Goal: Transaction & Acquisition: Download file/media

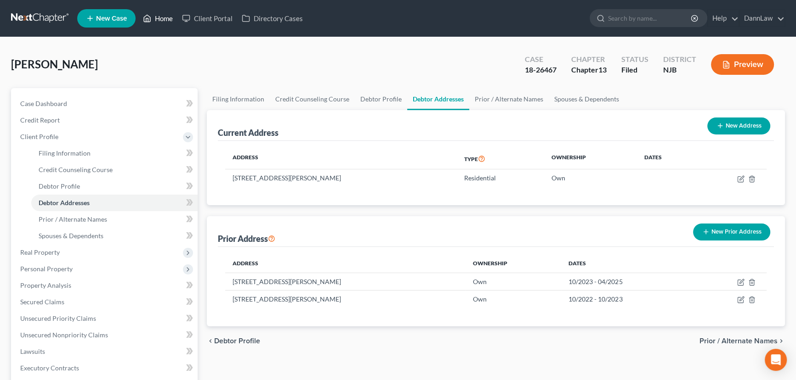
click at [161, 18] on link "Home" at bounding box center [157, 18] width 39 height 17
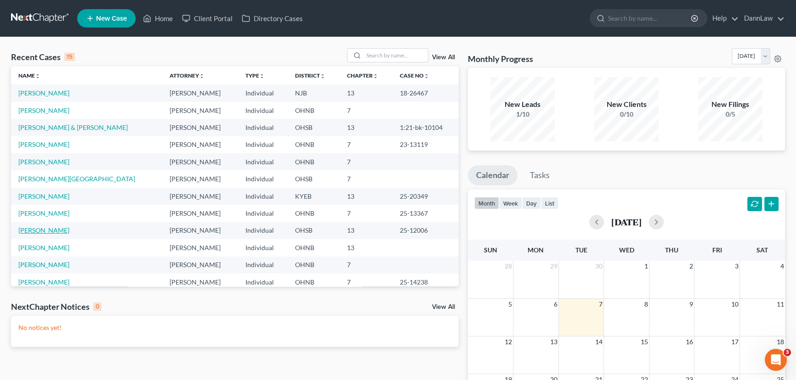
click at [44, 229] on link "[PERSON_NAME]" at bounding box center [43, 231] width 51 height 8
select select "2"
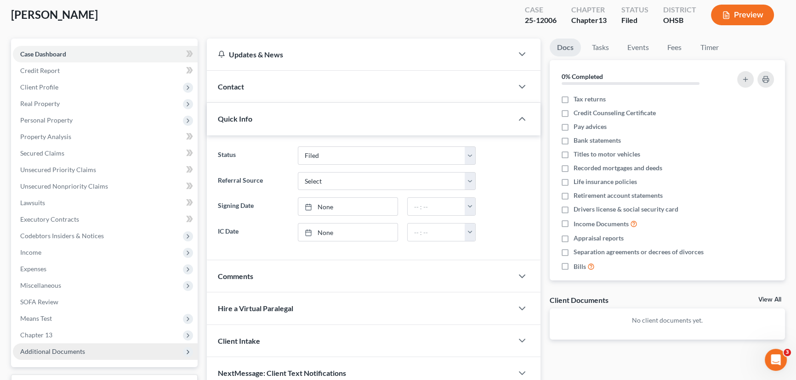
scroll to position [123, 0]
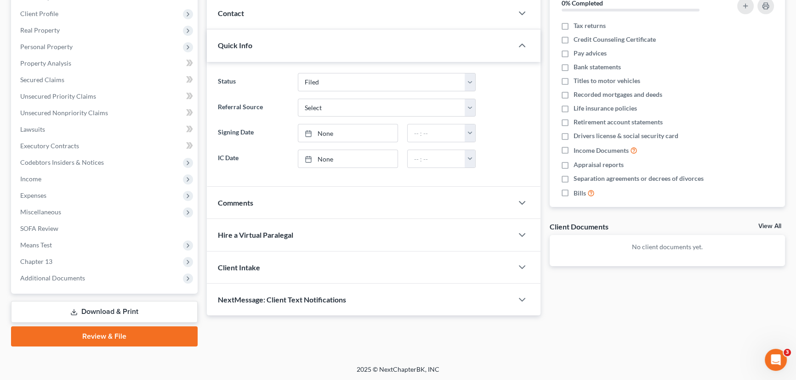
click at [56, 311] on link "Download & Print" at bounding box center [104, 312] width 187 height 22
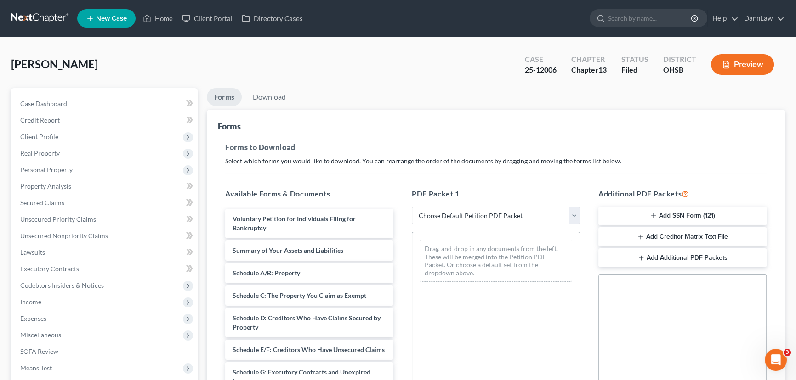
click at [446, 215] on select "Choose Default Petition PDF Packet Complete Bankruptcy Petition (all forms and …" at bounding box center [496, 216] width 168 height 18
select select "2"
click at [412, 207] on select "Choose Default Petition PDF Packet Complete Bankruptcy Petition (all forms and …" at bounding box center [496, 216] width 168 height 18
drag, startPoint x: 329, startPoint y: 248, endPoint x: 426, endPoint y: 253, distance: 97.1
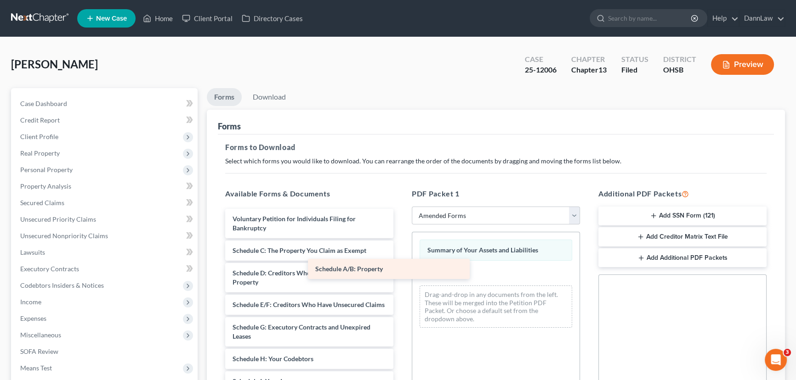
drag, startPoint x: 321, startPoint y: 257, endPoint x: 459, endPoint y: 280, distance: 140.3
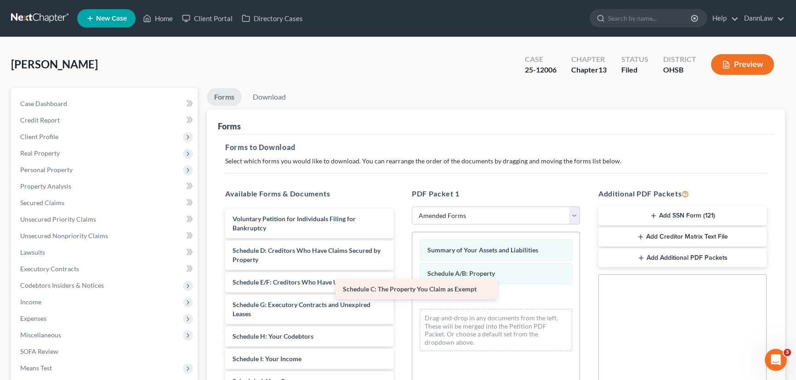
drag, startPoint x: 323, startPoint y: 253, endPoint x: 470, endPoint y: 291, distance: 152.0
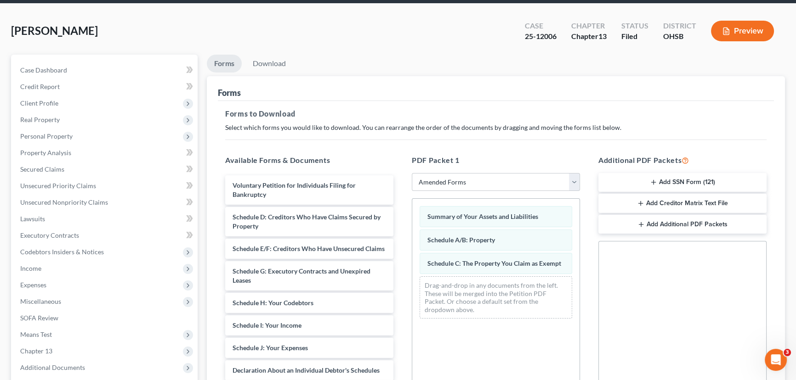
scroll to position [186, 0]
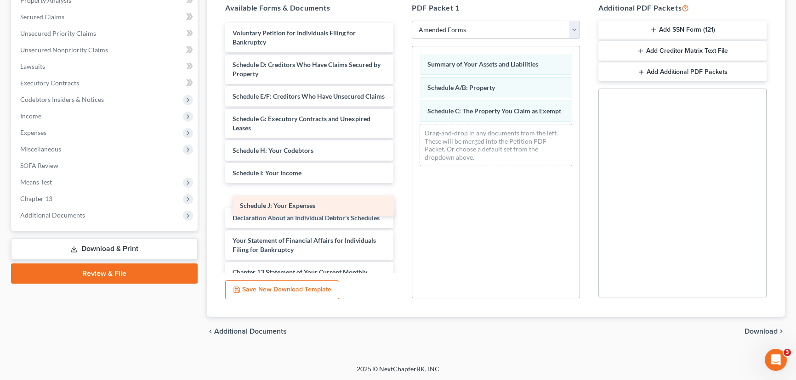
drag, startPoint x: 299, startPoint y: 204, endPoint x: 303, endPoint y: 206, distance: 5.1
click at [303, 206] on div "Schedule J: Your Expenses Voluntary Petition for Individuals Filing for Bankrup…" at bounding box center [309, 207] width 183 height 368
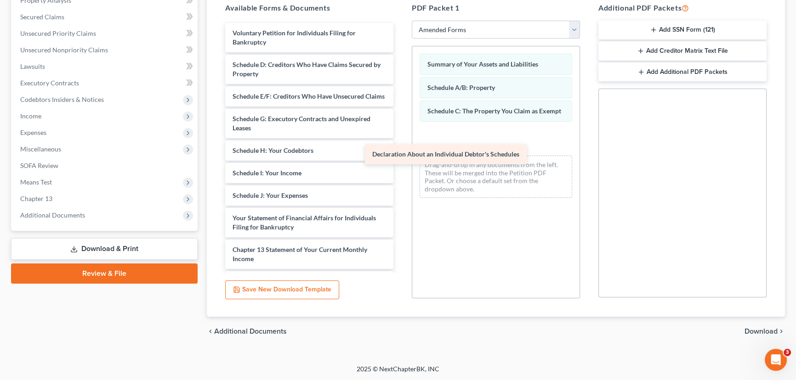
drag, startPoint x: 285, startPoint y: 235, endPoint x: 480, endPoint y: 125, distance: 223.2
click at [401, 133] on div "Declaration About an Individual Debtor's Schedules Voluntary Petition for Indiv…" at bounding box center [309, 195] width 183 height 345
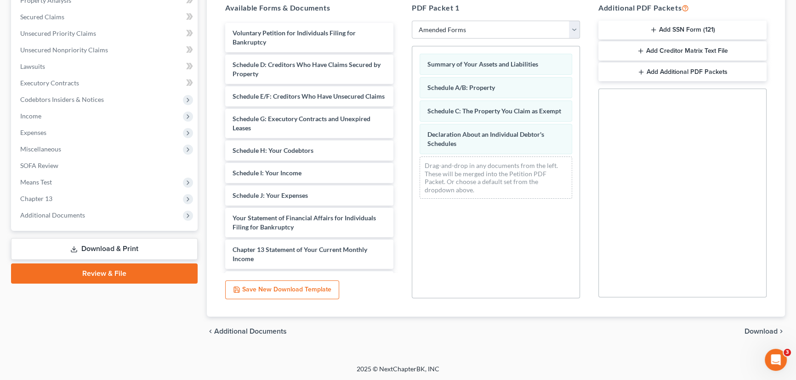
click at [748, 328] on span "Download" at bounding box center [760, 331] width 33 height 7
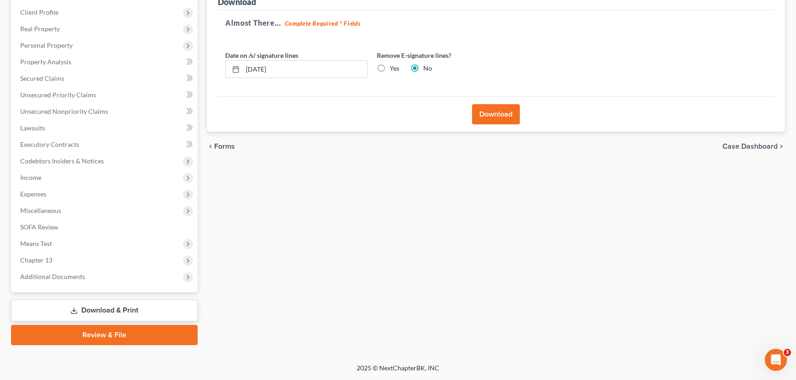
scroll to position [123, 0]
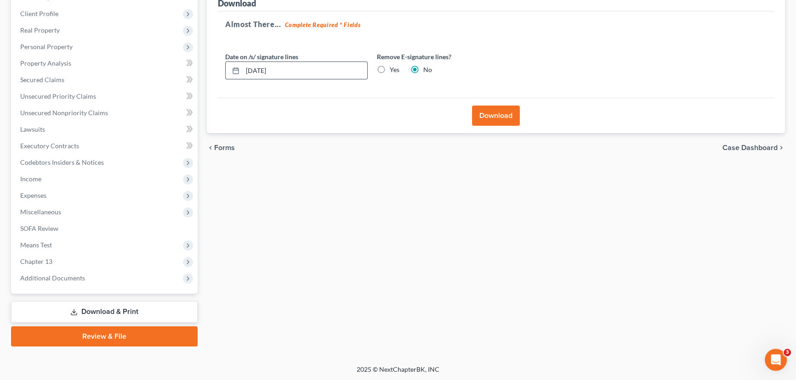
click at [259, 69] on input "[DATE]" at bounding box center [305, 70] width 125 height 17
type input "[DATE]"
click at [501, 113] on button "Download" at bounding box center [496, 116] width 48 height 20
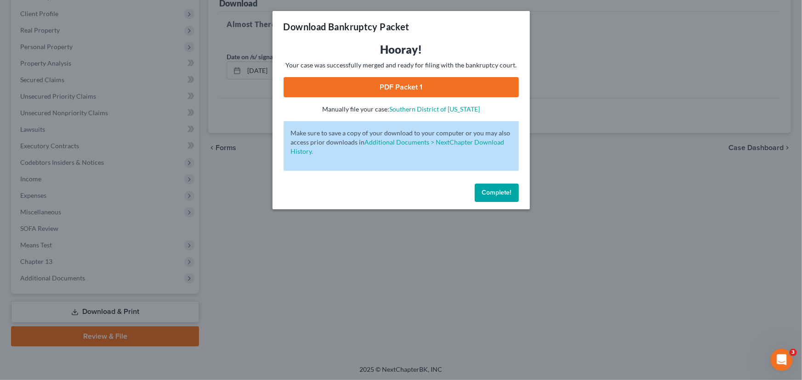
click at [453, 86] on link "PDF Packet 1" at bounding box center [400, 87] width 235 height 20
click at [489, 194] on span "Complete!" at bounding box center [496, 193] width 29 height 8
